Goal: Information Seeking & Learning: Learn about a topic

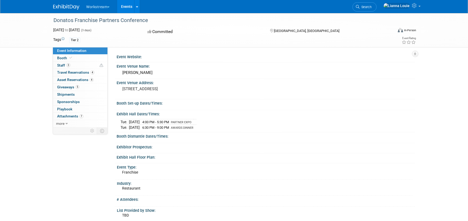
drag, startPoint x: 123, startPoint y: 88, endPoint x: 163, endPoint y: 93, distance: 41.1
click at [163, 91] on pre "[STREET_ADDRESS]" at bounding box center [178, 88] width 113 height 5
copy pre "[STREET_ADDRESS]"
click at [138, 73] on div "[PERSON_NAME]" at bounding box center [265, 73] width 290 height 8
drag, startPoint x: 145, startPoint y: 73, endPoint x: 111, endPoint y: 74, distance: 34.1
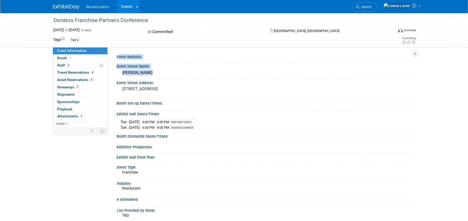
click at [111, 74] on div "Event Website: Event Venue Name: [GEOGRAPHIC_DATA] Event Venue Address: [STREET…" at bounding box center [261, 87] width 307 height 80
click at [123, 72] on div "[PERSON_NAME]" at bounding box center [265, 73] width 290 height 8
drag, startPoint x: 123, startPoint y: 72, endPoint x: 148, endPoint y: 71, distance: 25.2
click at [148, 71] on div "[PERSON_NAME]" at bounding box center [265, 73] width 290 height 8
click at [152, 70] on div "[PERSON_NAME]" at bounding box center [265, 73] width 290 height 8
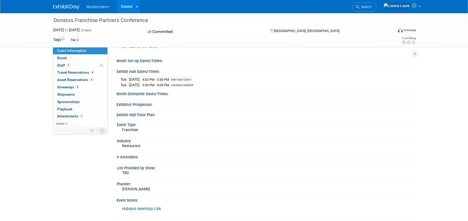
scroll to position [36, 0]
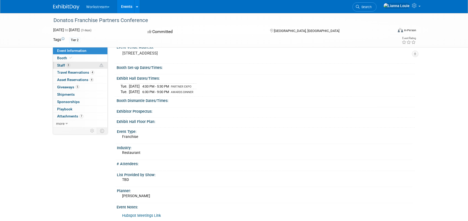
click at [62, 67] on span "Staff 3" at bounding box center [63, 65] width 13 height 4
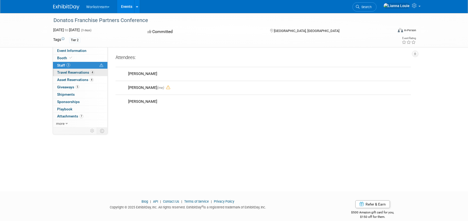
click at [77, 72] on span "Travel Reservations 4" at bounding box center [75, 72] width 37 height 4
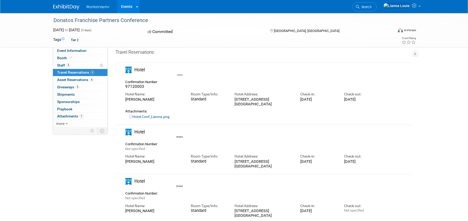
scroll to position [15, 0]
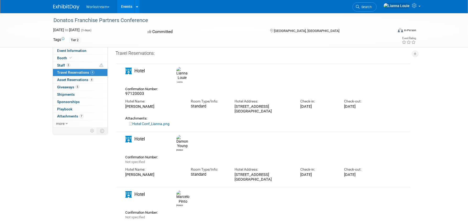
click at [142, 121] on link "Hotel Conf_Lianna.png" at bounding box center [149, 123] width 40 height 4
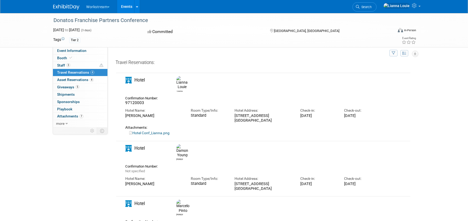
scroll to position [0, 0]
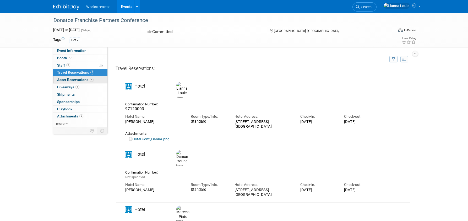
click at [80, 81] on span "Asset Reservations 4" at bounding box center [75, 79] width 36 height 4
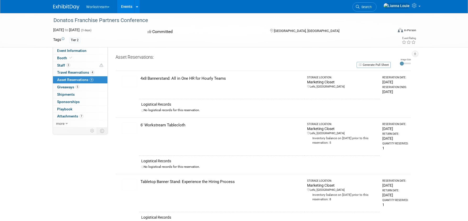
click at [123, 81] on img at bounding box center [129, 82] width 15 height 12
click at [124, 127] on img at bounding box center [129, 128] width 15 height 12
click at [132, 186] on img at bounding box center [129, 185] width 15 height 12
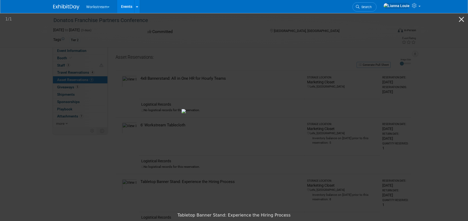
click at [439, 120] on picture at bounding box center [234, 110] width 468 height 197
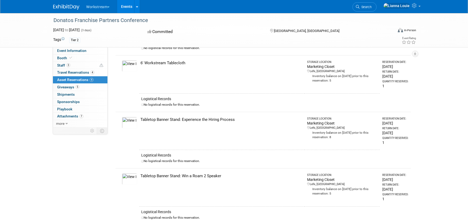
scroll to position [110, 0]
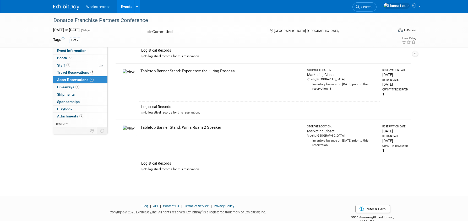
click at [128, 132] on img at bounding box center [129, 131] width 15 height 12
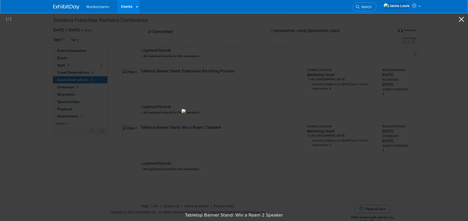
click at [402, 123] on picture at bounding box center [234, 110] width 468 height 197
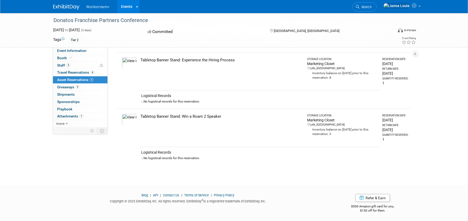
scroll to position [122, 0]
click at [69, 87] on span "Giveaways 5" at bounding box center [68, 87] width 22 height 4
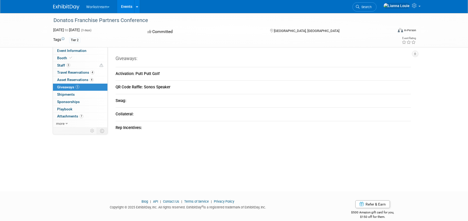
drag, startPoint x: 135, startPoint y: 73, endPoint x: 163, endPoint y: 72, distance: 27.5
click at [163, 72] on div "Activation: Putt Putt Golf" at bounding box center [262, 73] width 295 height 5
drag, startPoint x: 145, startPoint y: 88, endPoint x: 180, endPoint y: 86, distance: 34.9
click at [180, 86] on div "QR Code Raffle: Sonos Speaker" at bounding box center [262, 86] width 295 height 5
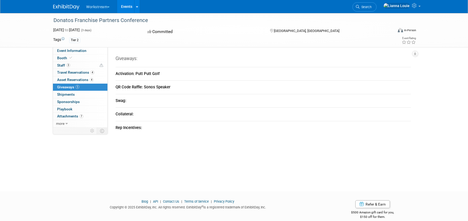
click at [181, 85] on div "QR Code Raffle: Sonos Speaker" at bounding box center [262, 86] width 295 height 5
click at [73, 94] on span "Shipments 0" at bounding box center [66, 94] width 18 height 4
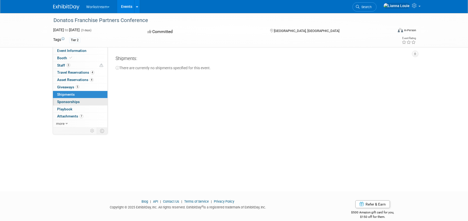
click at [74, 99] on span "Sponsorships 0" at bounding box center [68, 101] width 23 height 4
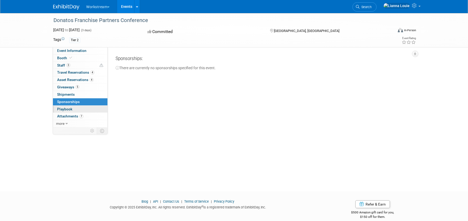
click at [73, 109] on link "0 Playbook 0" at bounding box center [80, 109] width 54 height 7
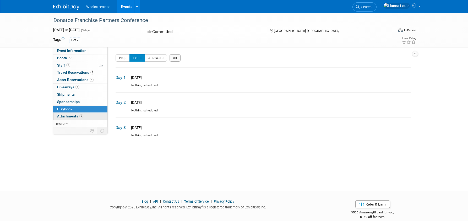
click at [74, 116] on span "Attachments 7" at bounding box center [70, 116] width 26 height 4
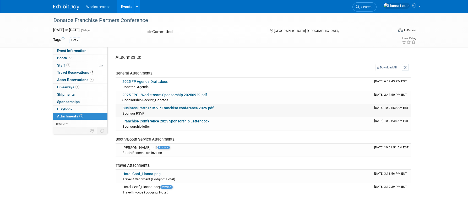
click at [177, 107] on link "Business Partner RSVP Franchise conference 2025.pdf" at bounding box center [167, 108] width 91 height 4
click at [143, 121] on link "Franchise Conference 2025 Sponsorship Letter.docx" at bounding box center [165, 121] width 87 height 4
click at [158, 80] on link "2025 FP Agenda Draft.docx" at bounding box center [144, 81] width 45 height 4
click at [76, 48] on link "Event Information" at bounding box center [80, 50] width 54 height 7
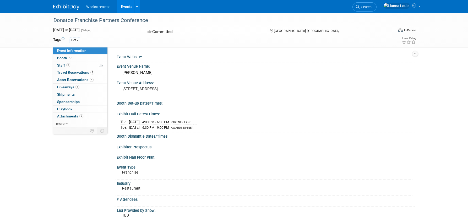
drag, startPoint x: 124, startPoint y: 89, endPoint x: 167, endPoint y: 95, distance: 43.5
click at [166, 91] on pre "[STREET_ADDRESS]" at bounding box center [178, 88] width 113 height 5
copy pre "[STREET_ADDRESS]"
